Goal: Transaction & Acquisition: Purchase product/service

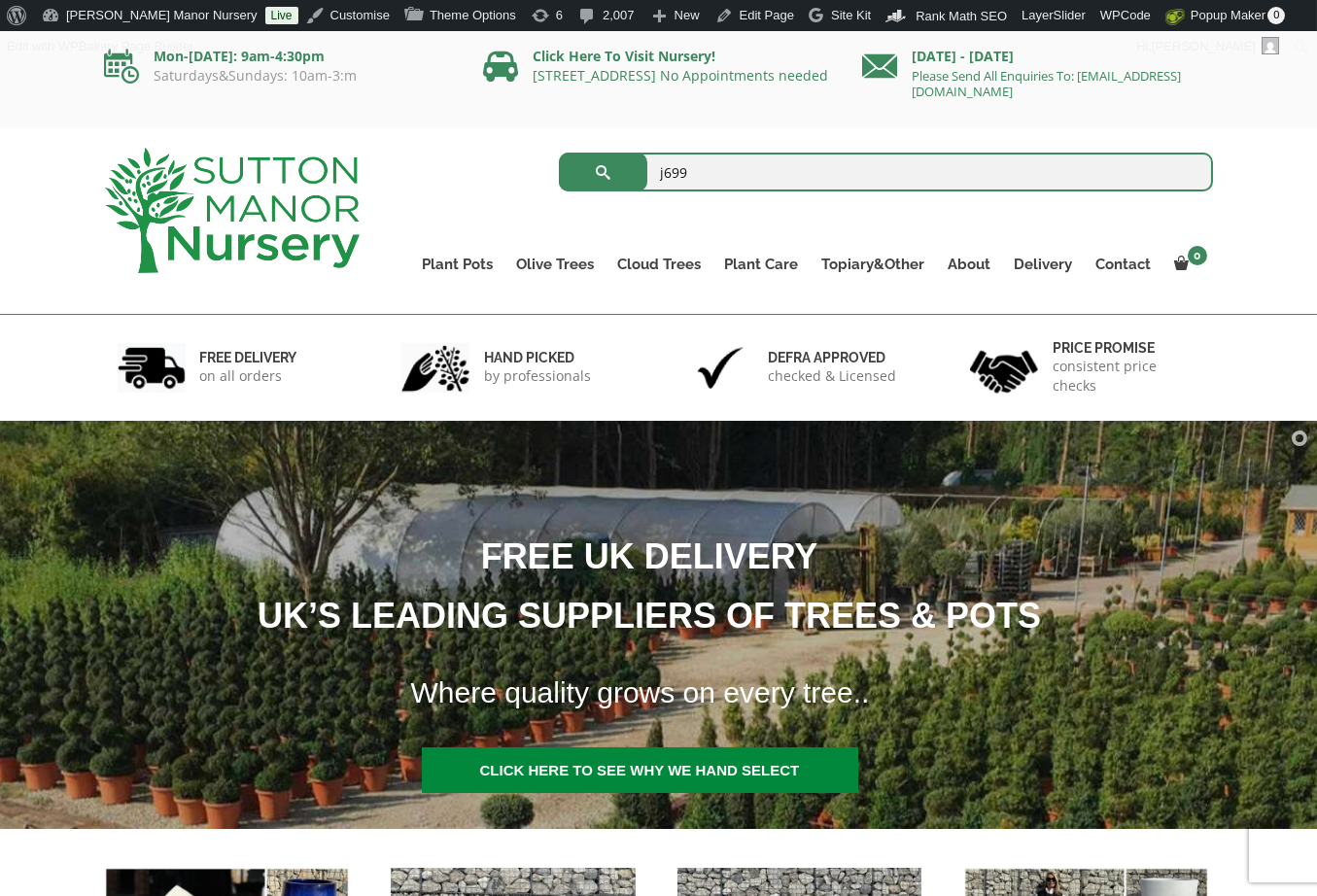
type input "j699"
click at [559, 153] on button "submit" at bounding box center [603, 173] width 88 height 39
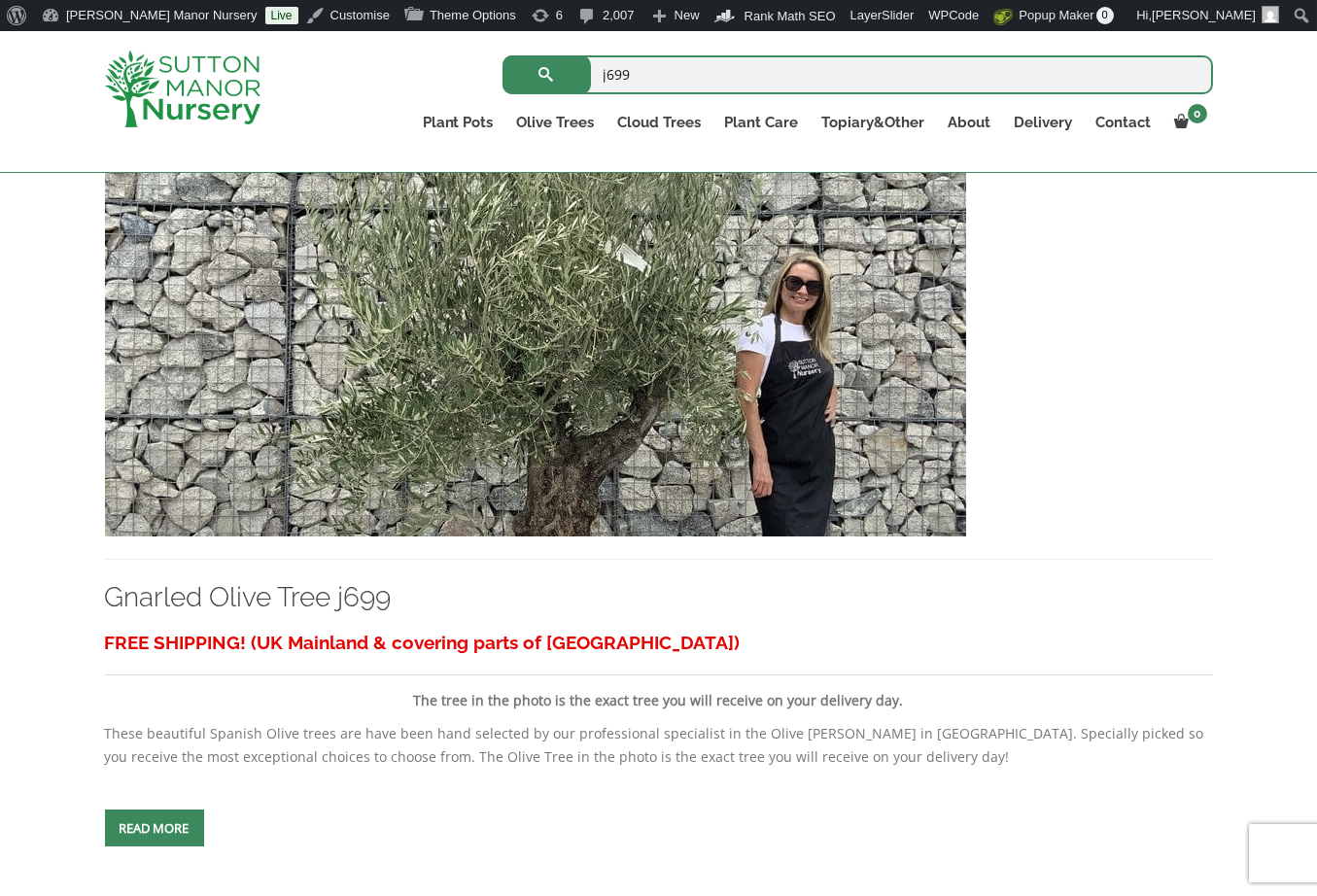
scroll to position [484, 0]
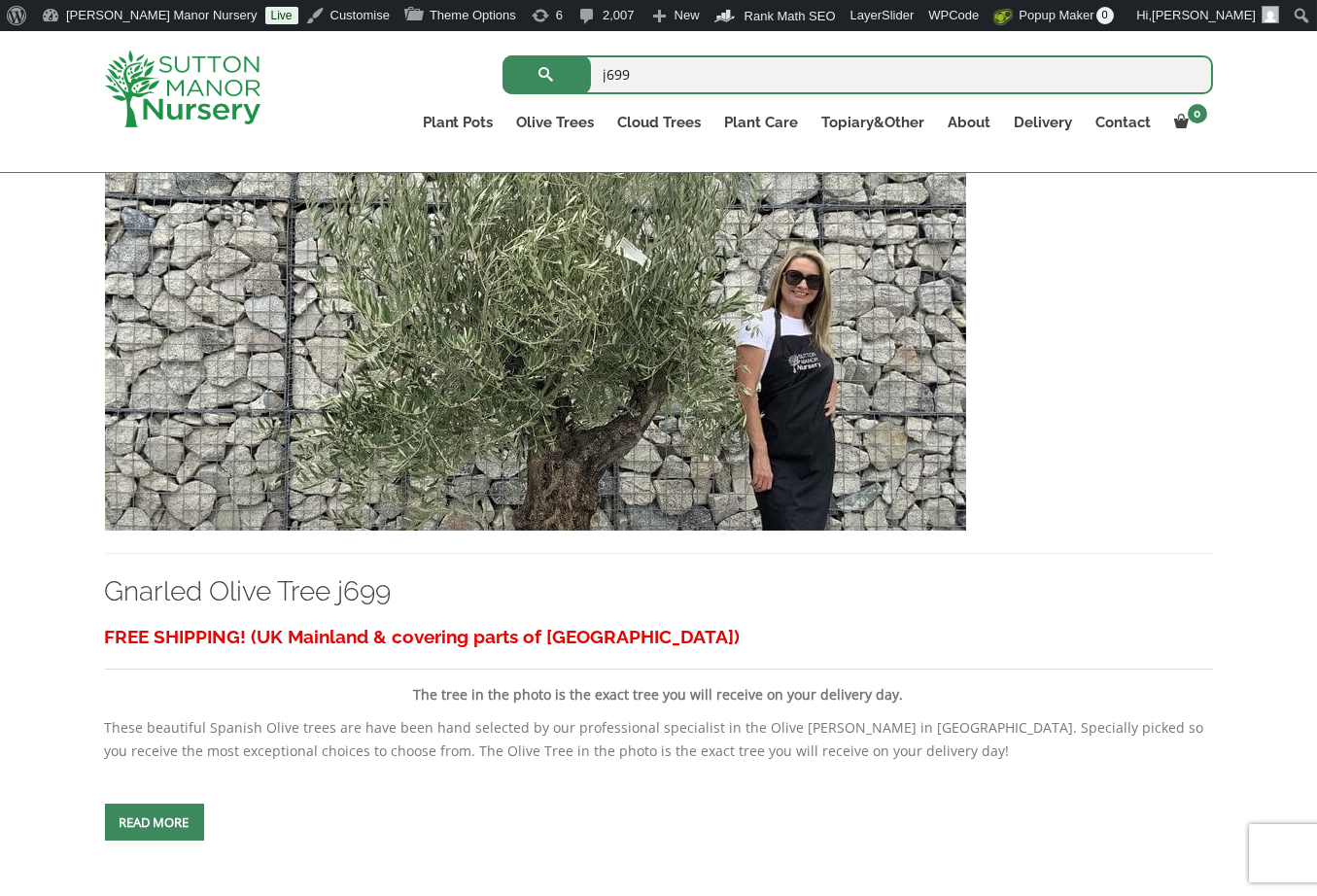
click at [647, 392] on img at bounding box center [535, 322] width 861 height 418
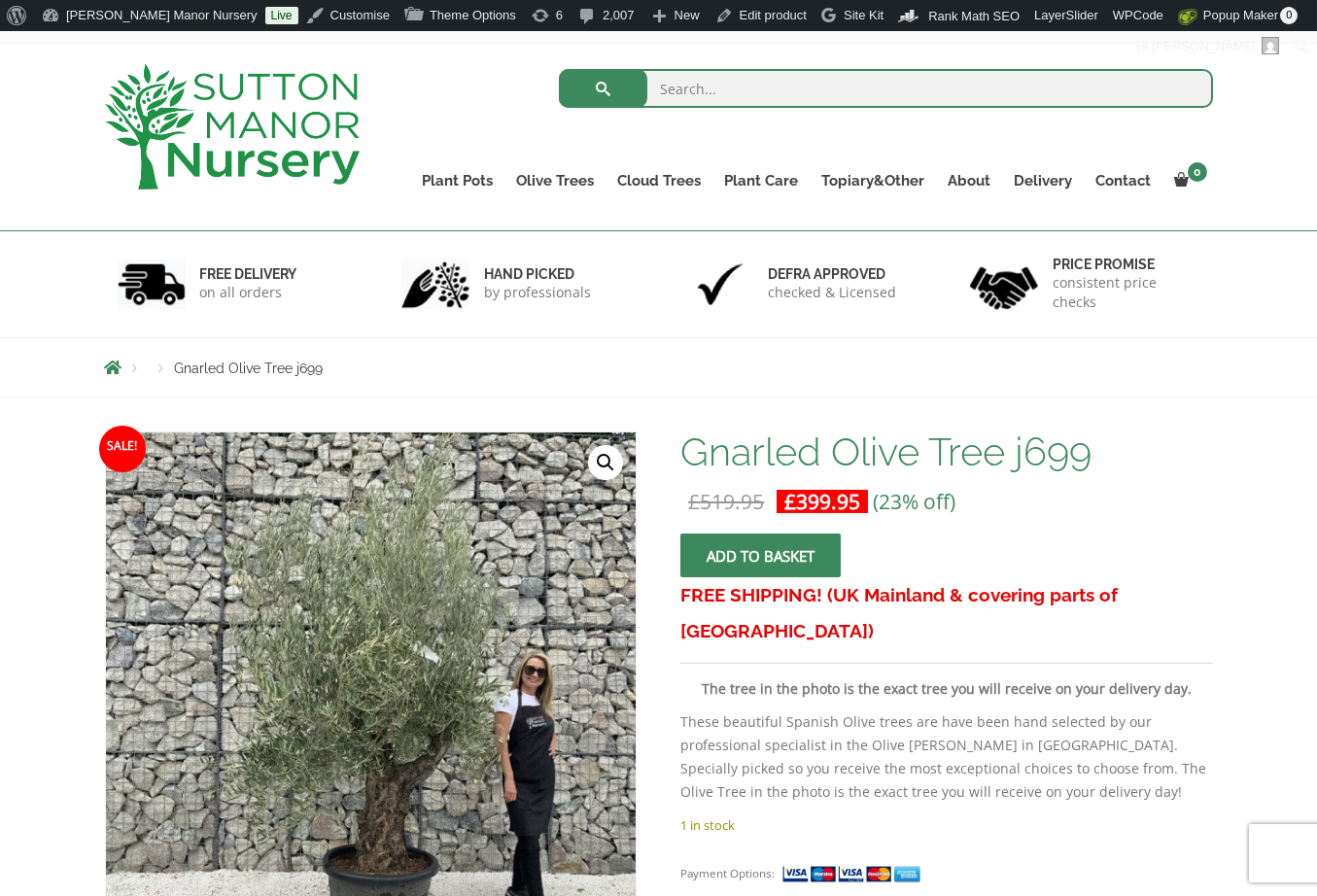
scroll to position [194, 0]
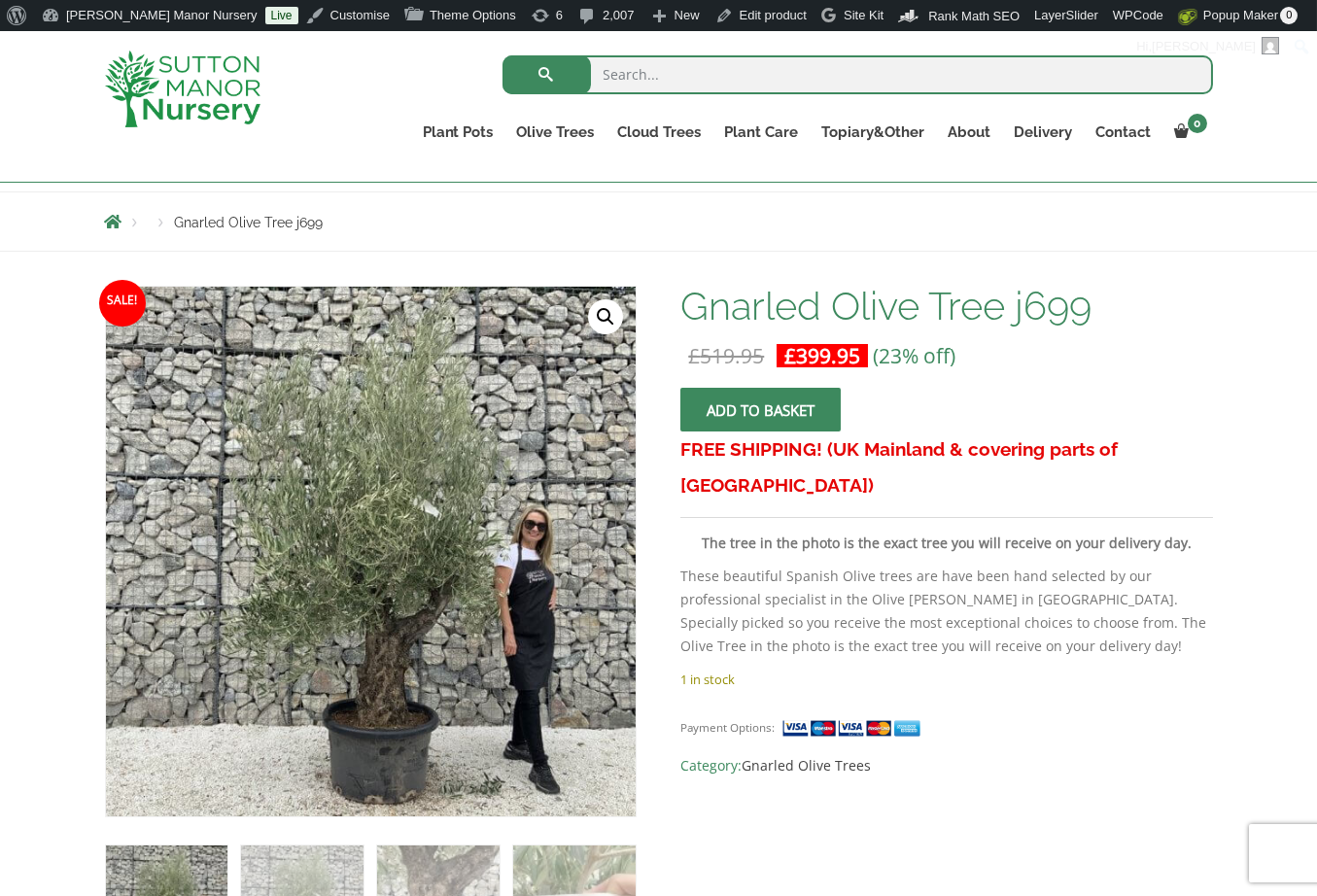
click at [847, 358] on bdi "£ 399.95" at bounding box center [822, 356] width 76 height 27
drag, startPoint x: 833, startPoint y: 733, endPoint x: 749, endPoint y: 735, distance: 84.0
click at [749, 754] on span "Category: Gnarled Olive Trees" at bounding box center [946, 766] width 532 height 24
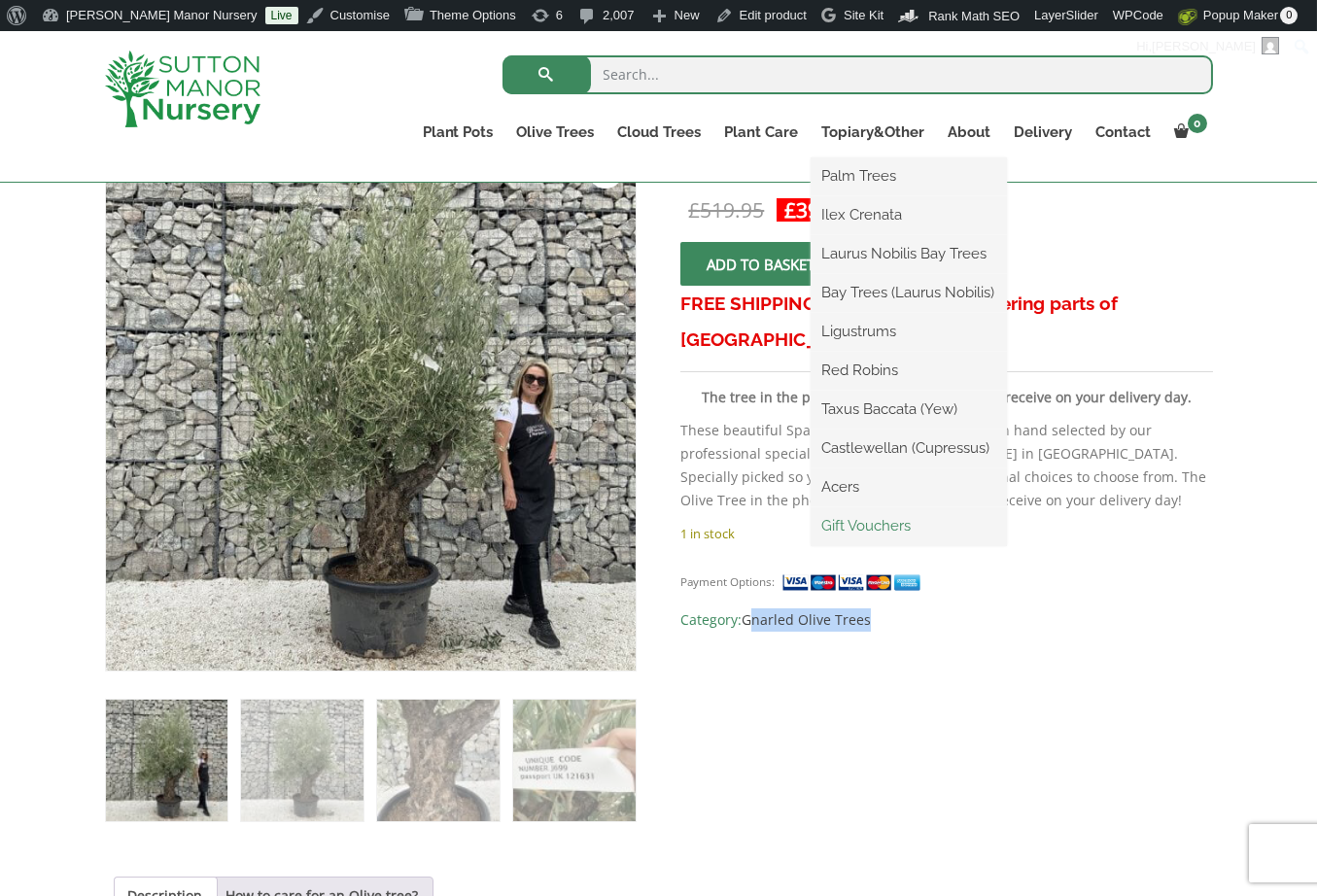
scroll to position [680, 0]
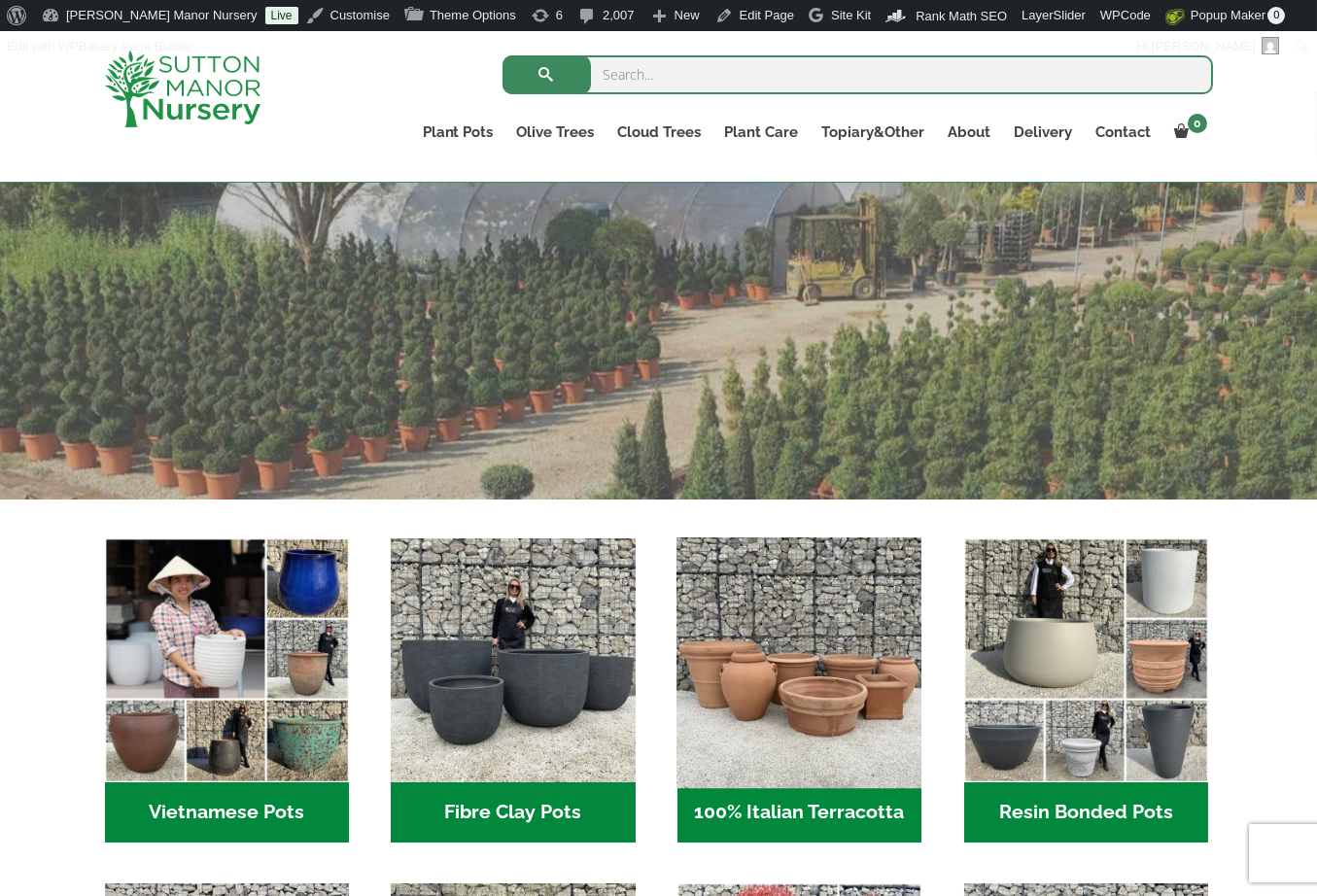
scroll to position [484, 0]
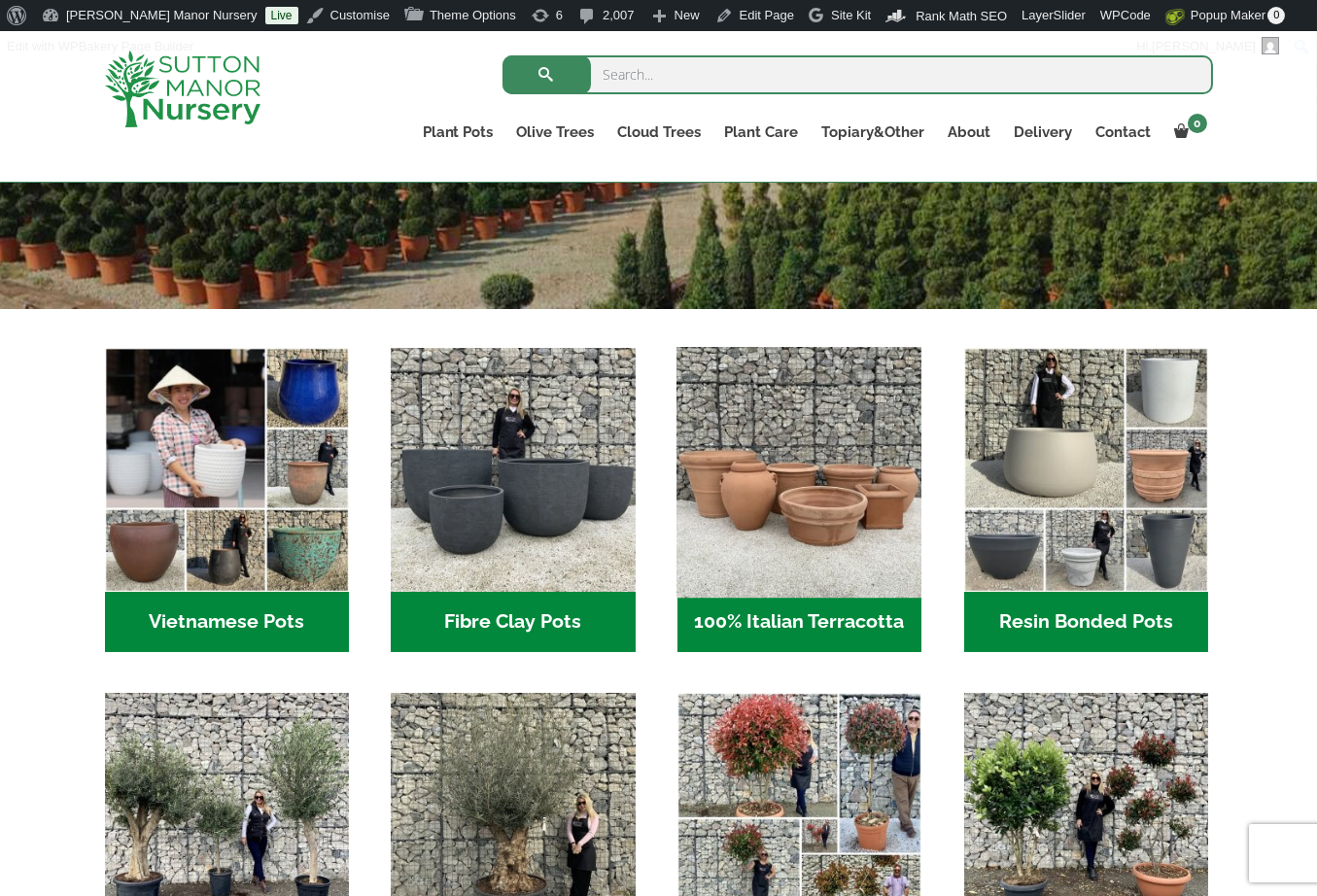
click at [810, 497] on img "Visit product category 100% Italian Terracotta" at bounding box center [800, 471] width 257 height 257
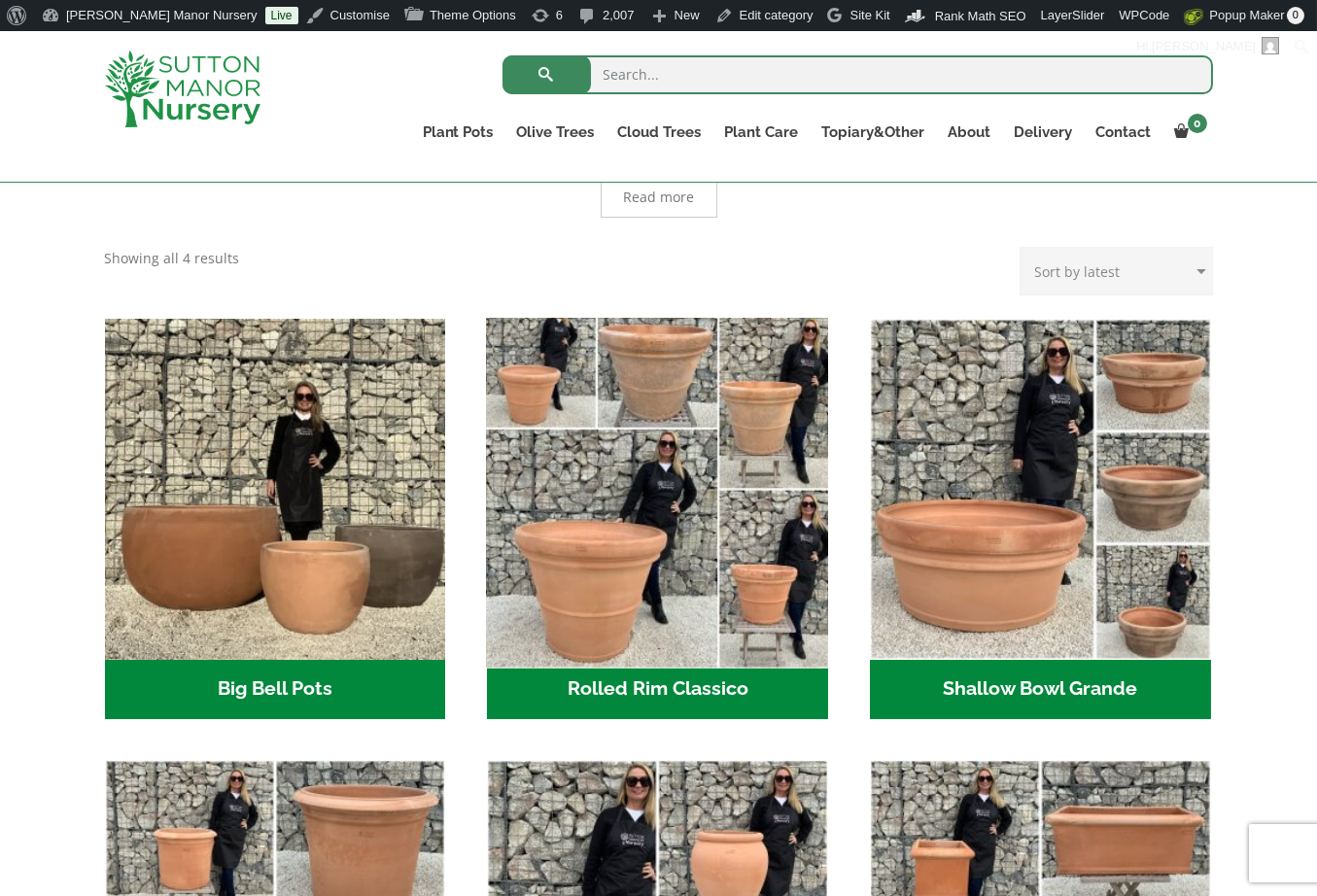
click at [672, 539] on img "Visit product category Rolled Rim Classico" at bounding box center [657, 488] width 358 height 358
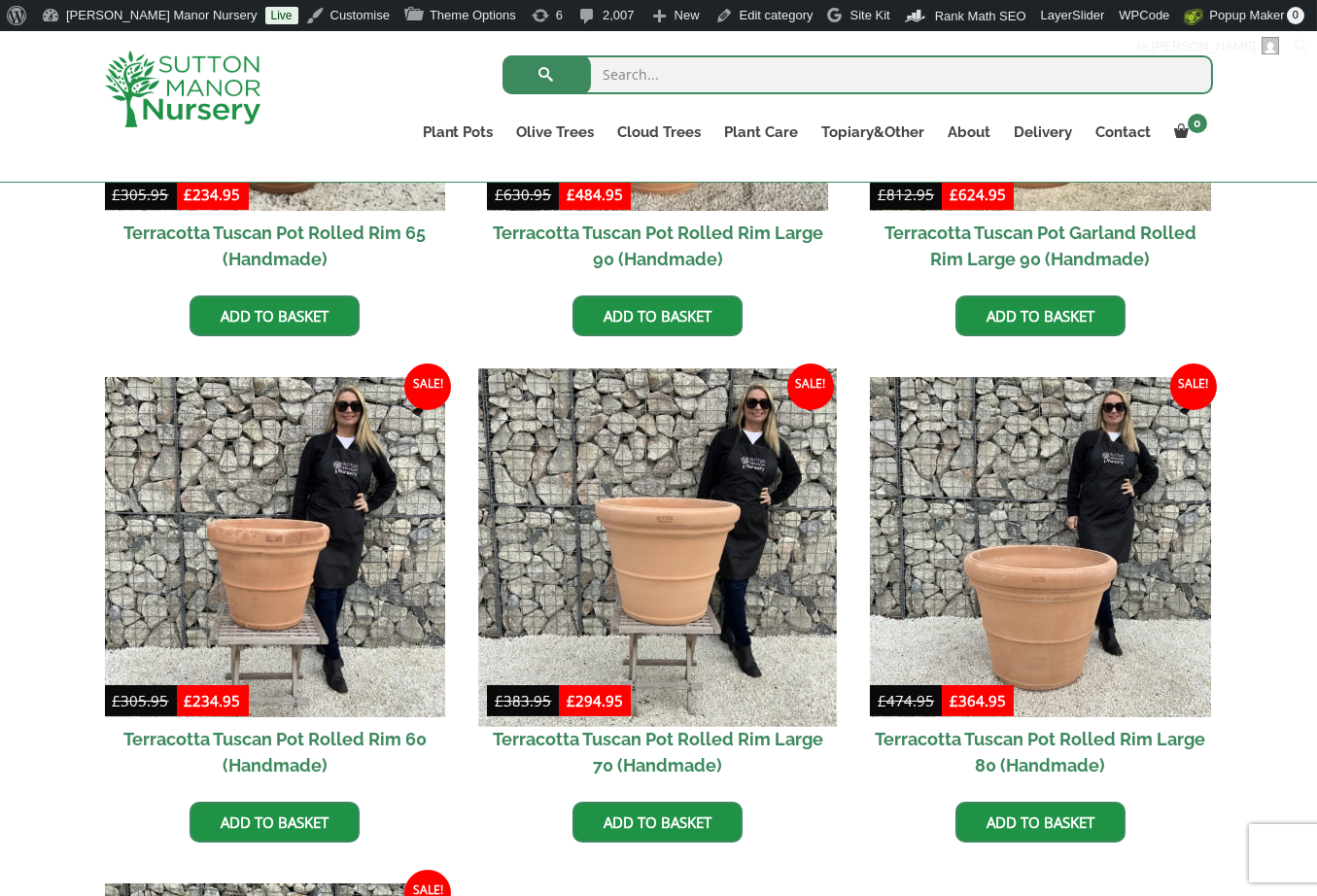
scroll to position [1263, 0]
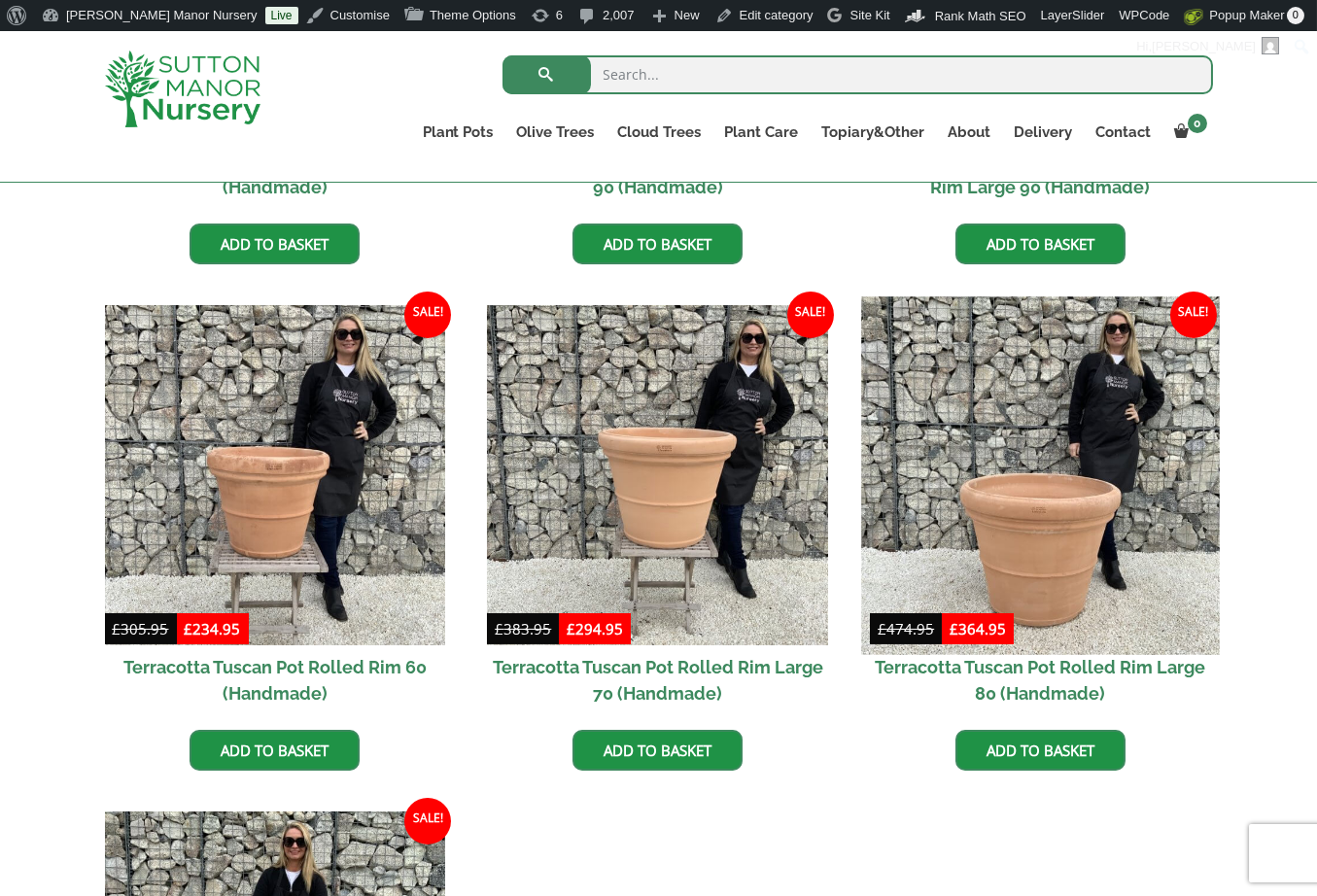
click at [1084, 532] on img at bounding box center [1039, 474] width 358 height 358
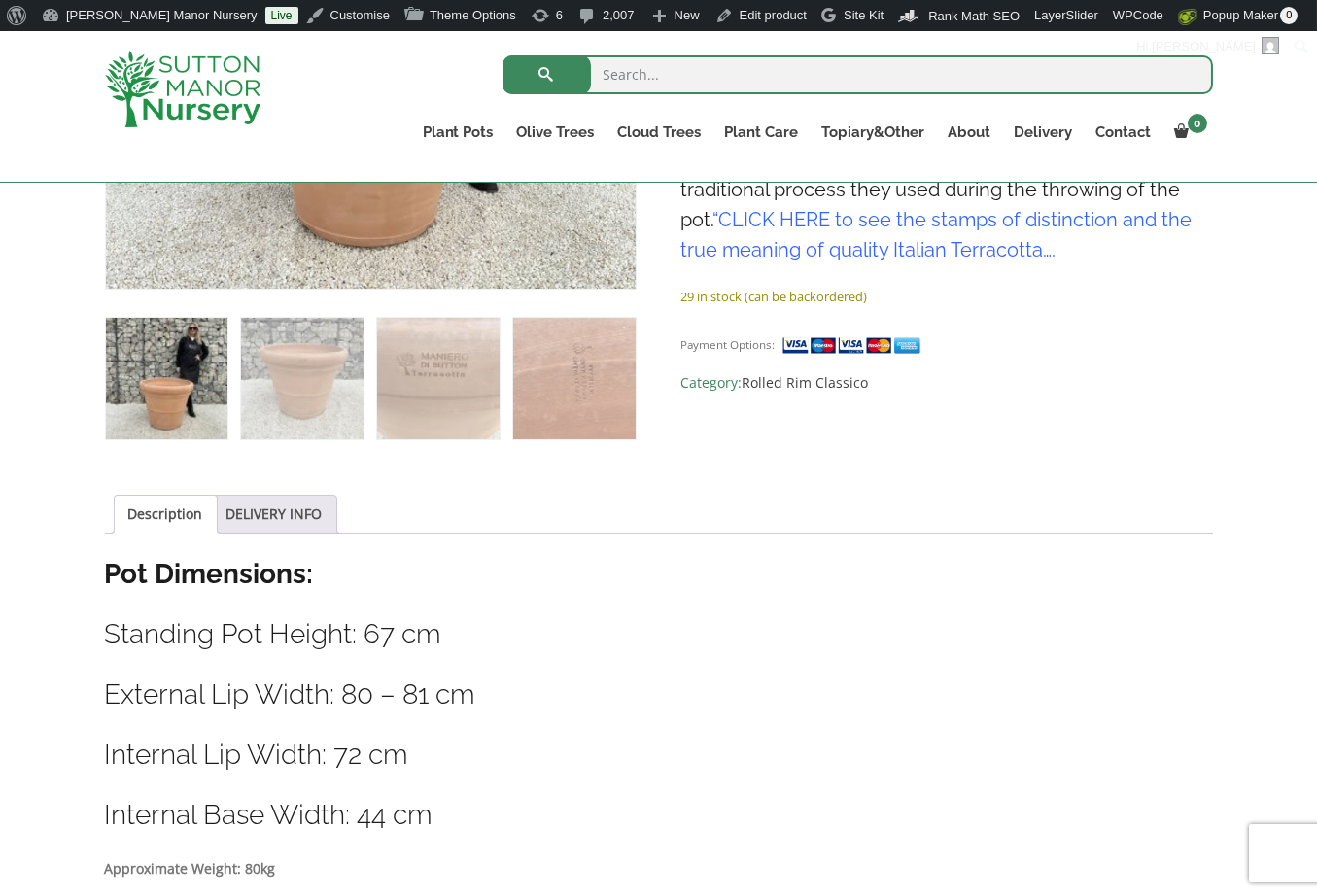
scroll to position [874, 0]
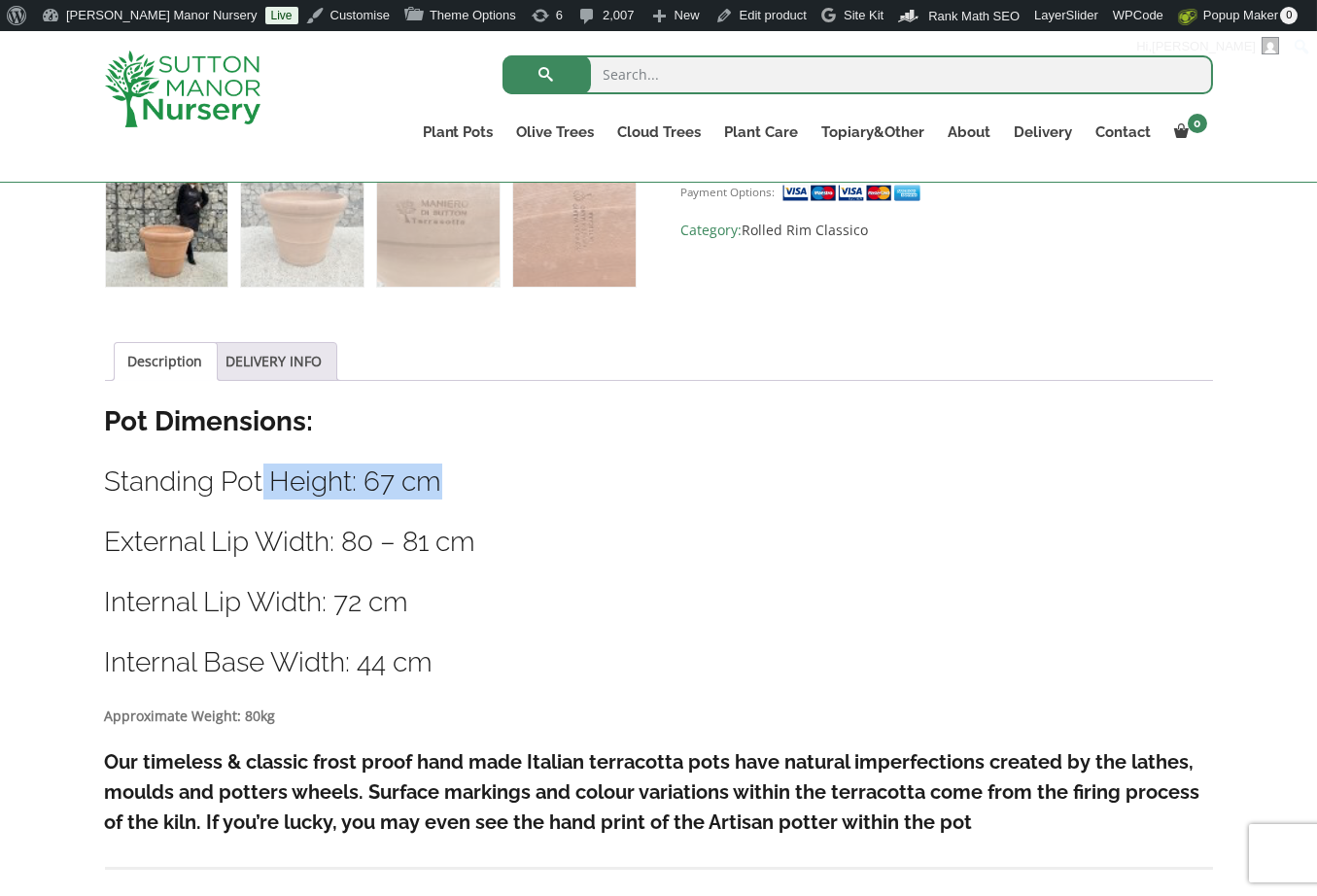
drag, startPoint x: 460, startPoint y: 480, endPoint x: 265, endPoint y: 477, distance: 195.0
click at [265, 477] on h3 "Standing Pot Height: 67 cm" at bounding box center [659, 481] width 1108 height 36
drag, startPoint x: 416, startPoint y: 597, endPoint x: 339, endPoint y: 603, distance: 77.2
click at [339, 603] on h3 "Internal Lip Width: 72 cm" at bounding box center [659, 601] width 1108 height 36
